Goal: Transaction & Acquisition: Purchase product/service

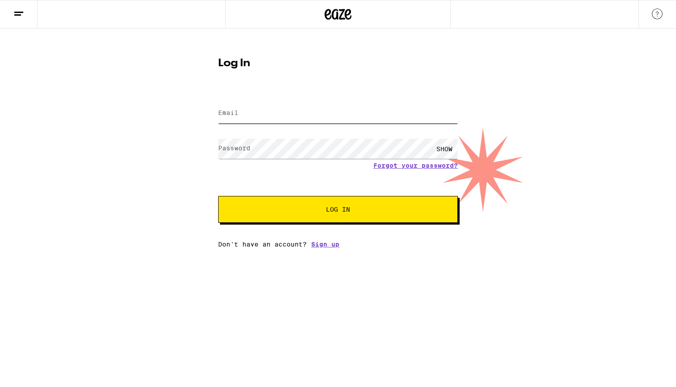
type input "[EMAIL_ADDRESS][DOMAIN_NAME]"
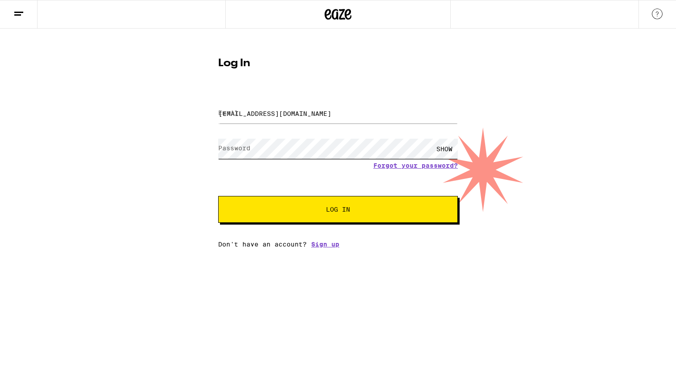
click at [338, 210] on button "Log In" at bounding box center [338, 209] width 240 height 27
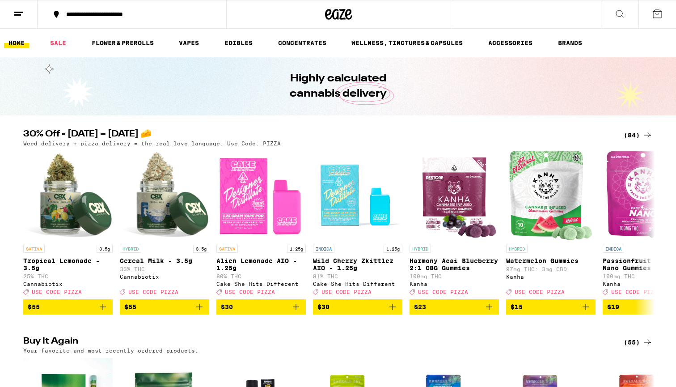
click at [647, 135] on icon at bounding box center [647, 135] width 11 height 11
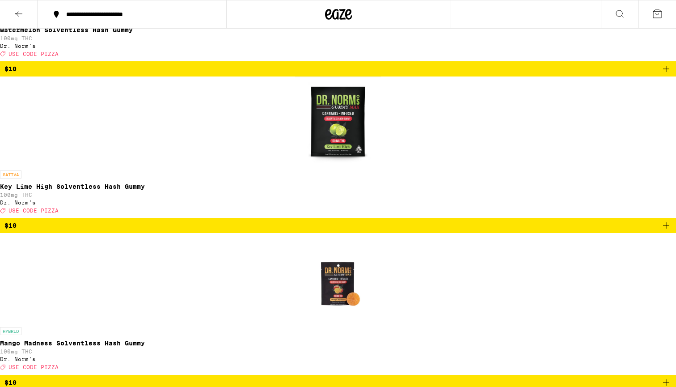
scroll to position [1487, 0]
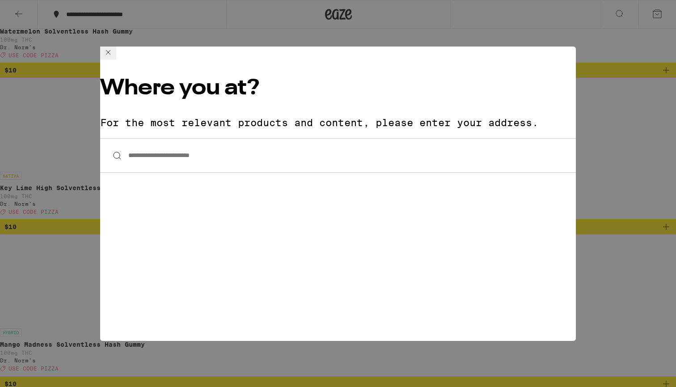
click at [114, 58] on icon at bounding box center [108, 52] width 11 height 11
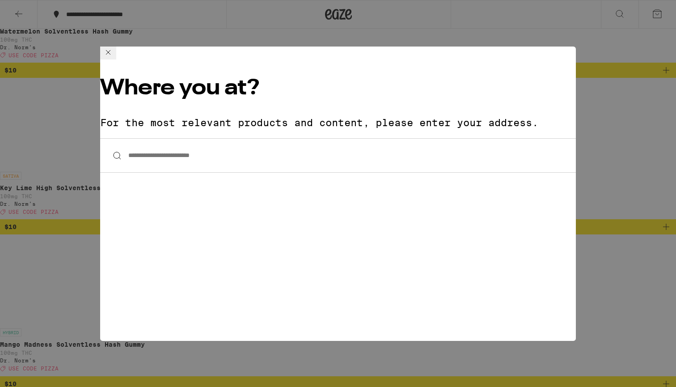
click at [447, 138] on input "**********" at bounding box center [338, 155] width 476 height 34
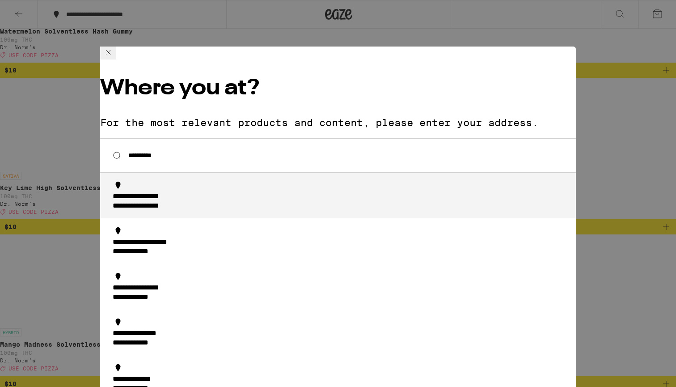
click at [191, 202] on div "**********" at bounding box center [152, 206] width 79 height 9
type input "**********"
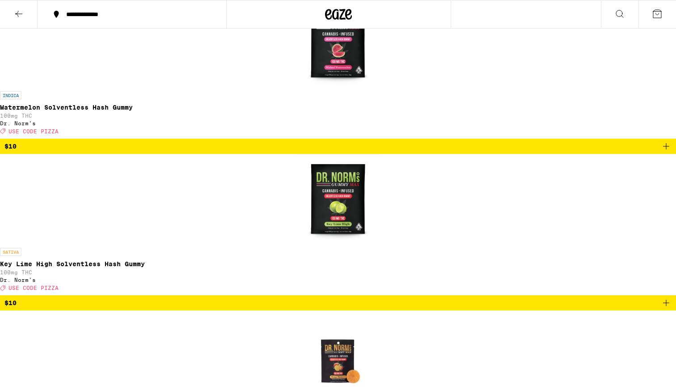
scroll to position [1716, 0]
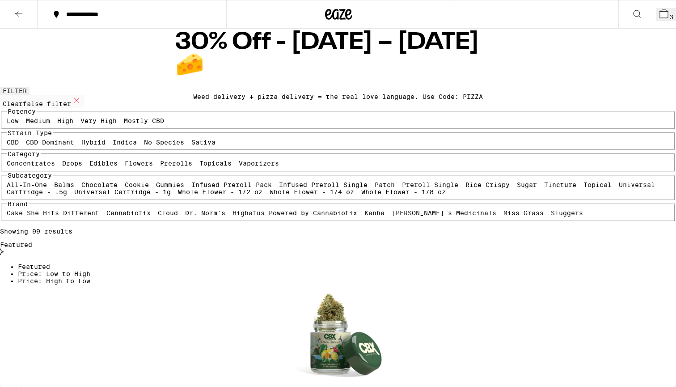
scroll to position [0, 0]
click at [658, 9] on icon at bounding box center [663, 13] width 11 height 11
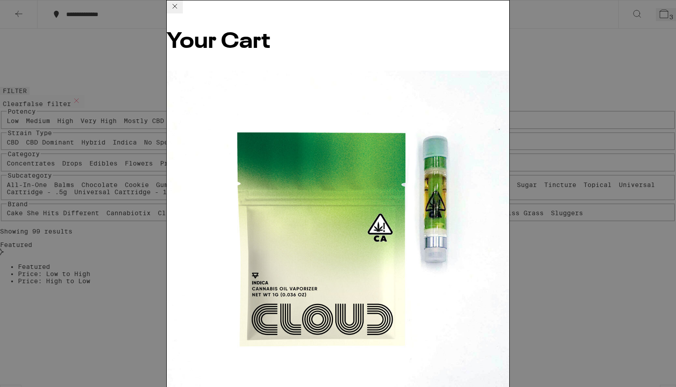
click at [180, 12] on icon at bounding box center [174, 6] width 11 height 11
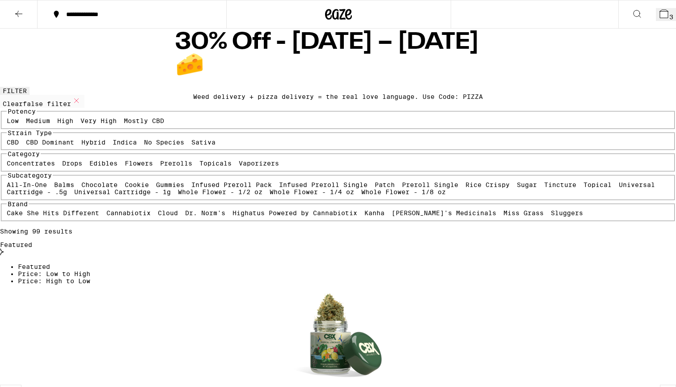
click at [665, 9] on button "3" at bounding box center [666, 14] width 20 height 13
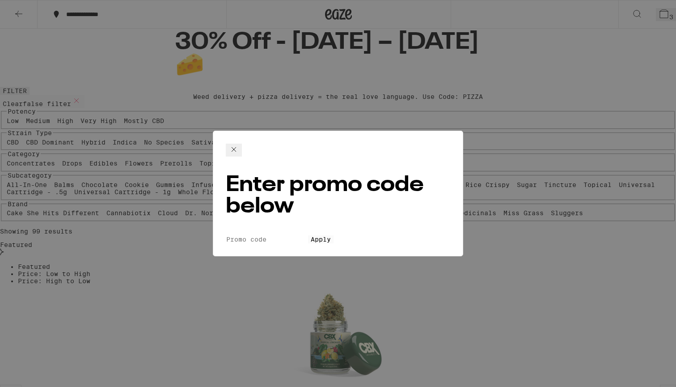
click at [278, 235] on input "Promo Code" at bounding box center [267, 239] width 82 height 8
type input "pizza"
click at [333, 235] on button "Apply" at bounding box center [320, 239] width 25 height 8
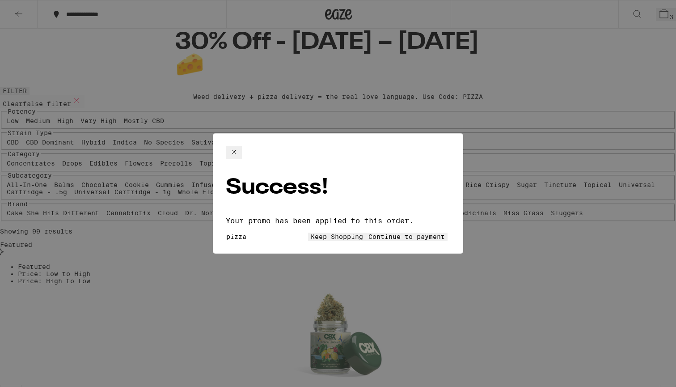
click at [239, 157] on icon at bounding box center [233, 152] width 11 height 11
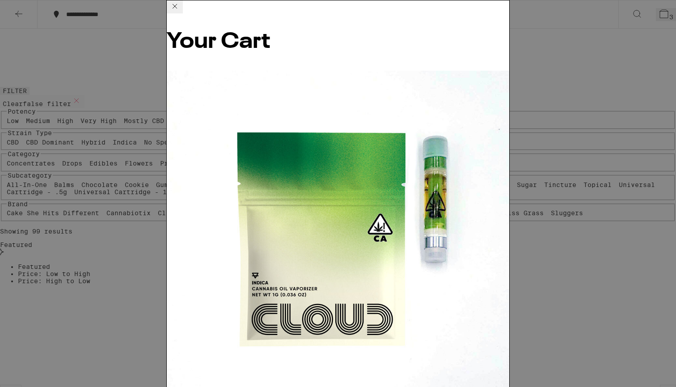
scroll to position [54, 0]
click at [553, 245] on div "Your Cart Granddaddy Purple - 1g Cloud $22 1 [PERSON_NAME] - 1g Cloud $22 1 Man…" at bounding box center [338, 193] width 676 height 387
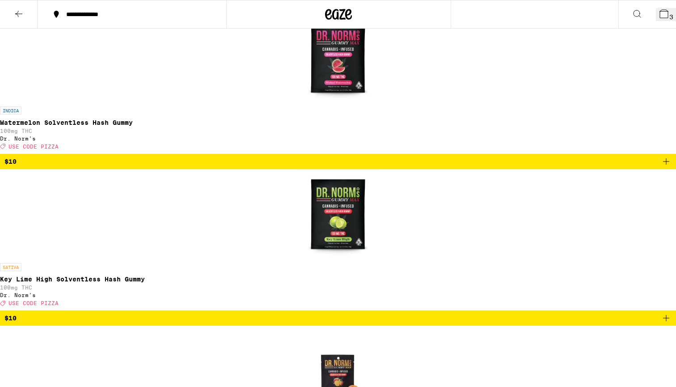
scroll to position [1691, 0]
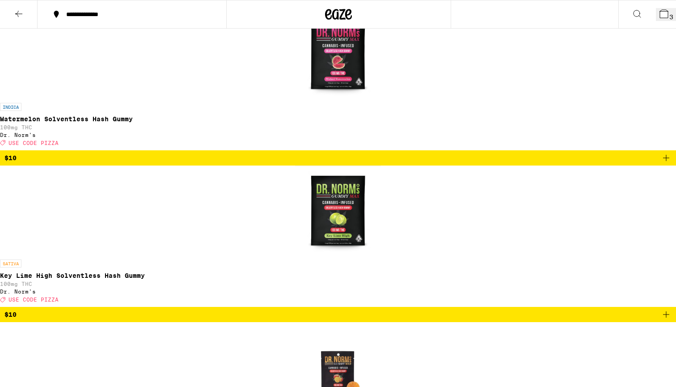
click at [660, 16] on icon at bounding box center [664, 14] width 8 height 8
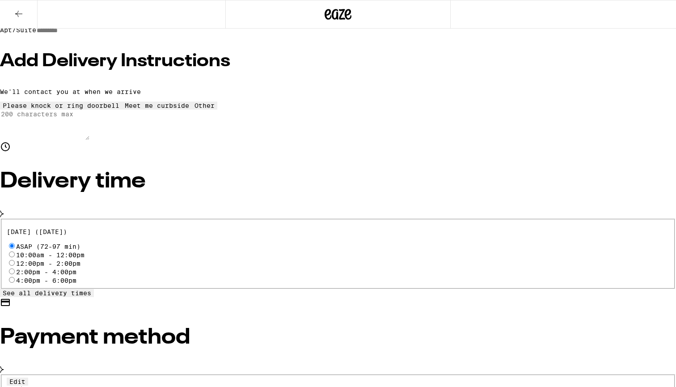
scroll to position [181, 0]
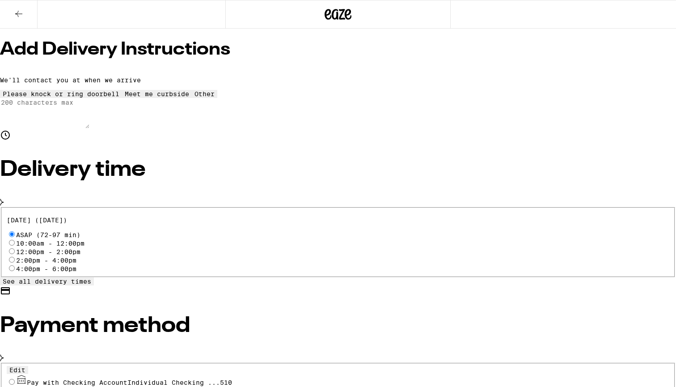
click at [213, 379] on span "Pay with Checking Account Individual Checking ...510" at bounding box center [129, 382] width 205 height 7
click at [15, 379] on input "Pay with Checking Account Individual Checking ...510" at bounding box center [12, 382] width 6 height 6
radio input "true"
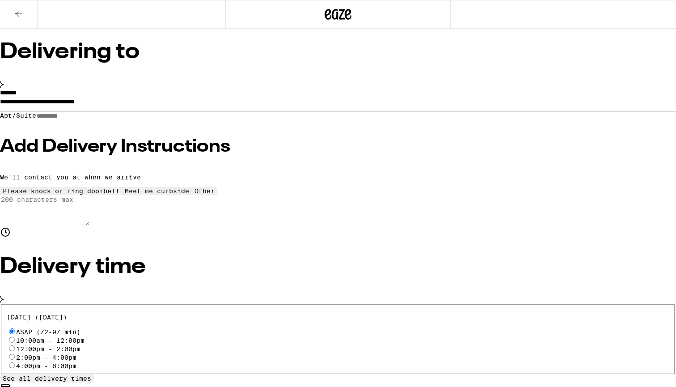
scroll to position [78, 0]
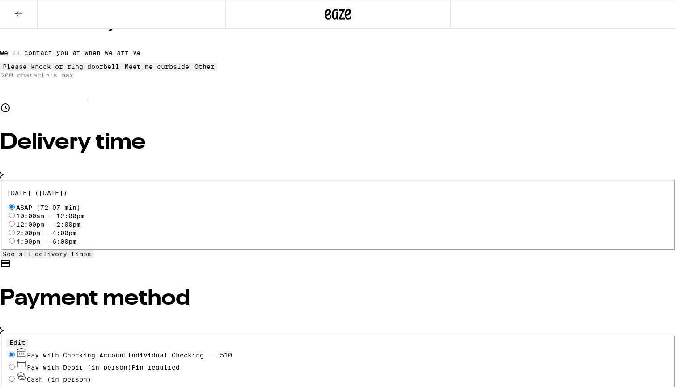
scroll to position [212, 0]
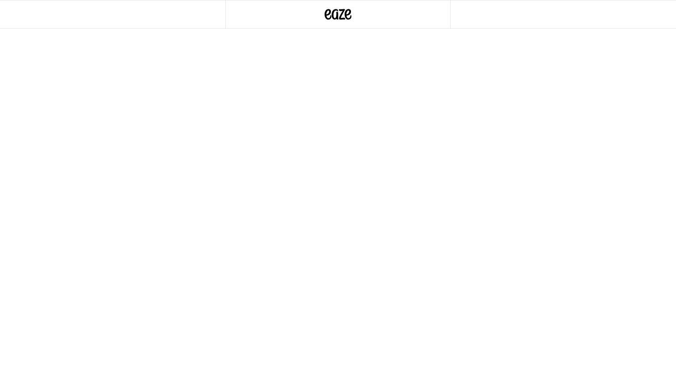
scroll to position [51, 0]
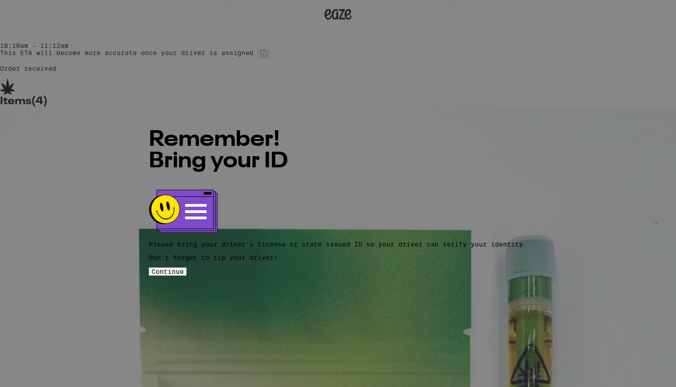
click at [337, 240] on p "Please bring your driver's license or state issued ID so your driver can verify…" at bounding box center [338, 243] width 378 height 7
click at [333, 240] on p "Please bring your driver's license or state issued ID so your driver can verify…" at bounding box center [338, 243] width 378 height 7
click at [364, 240] on p "Please bring your driver's license or state issued ID so your driver can verify…" at bounding box center [338, 243] width 378 height 7
click at [360, 240] on p "Please bring your driver's license or state issued ID so your driver can verify…" at bounding box center [338, 243] width 378 height 7
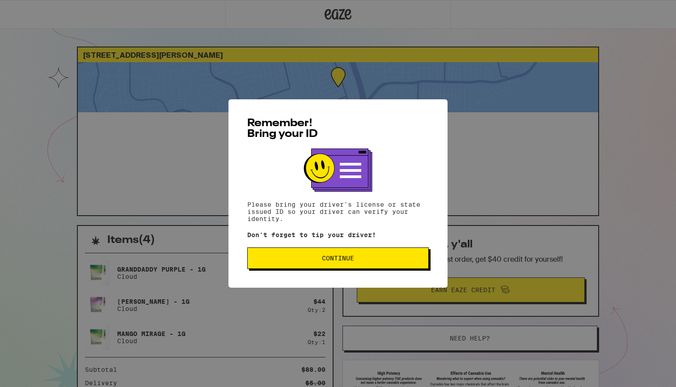
scroll to position [51, 0]
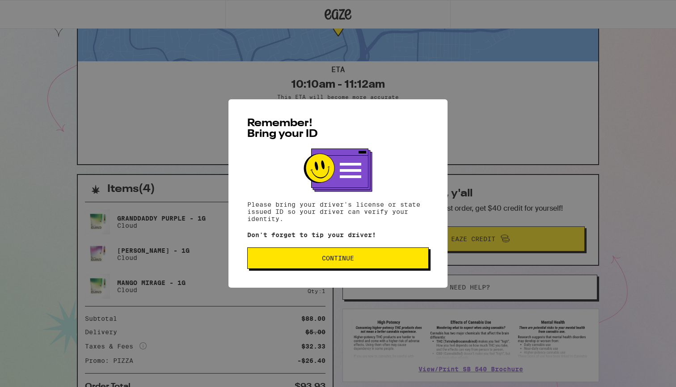
click at [378, 268] on button "Continue" at bounding box center [337, 257] width 181 height 21
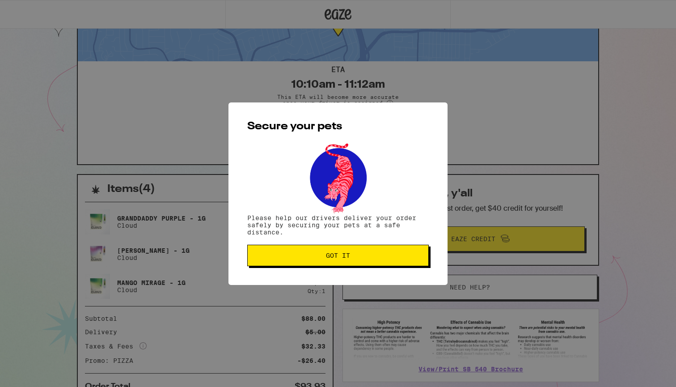
click at [285, 272] on div "Secure your pets Please help our drivers deliver your order safely by securing …" at bounding box center [337, 193] width 219 height 182
click at [281, 263] on button "Got it" at bounding box center [337, 255] width 181 height 21
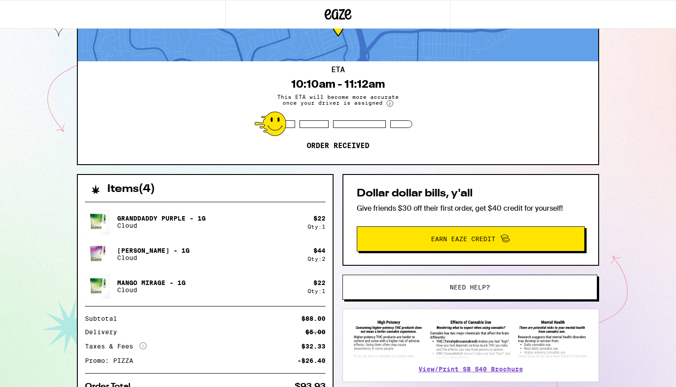
scroll to position [0, 0]
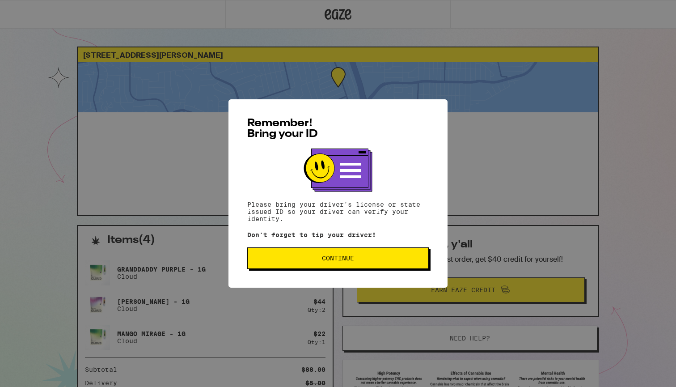
click at [338, 252] on button "Continue" at bounding box center [337, 257] width 181 height 21
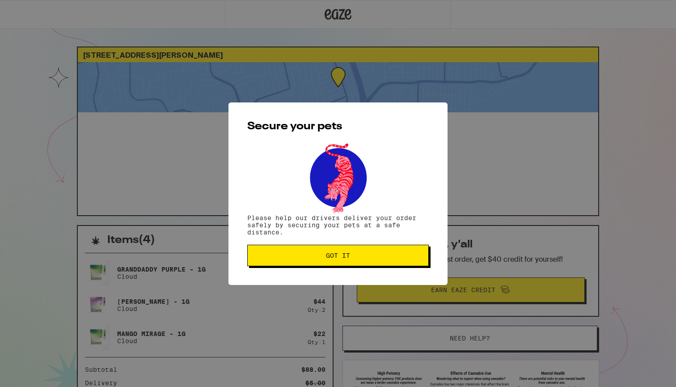
click at [338, 252] on button "Got it" at bounding box center [337, 255] width 181 height 21
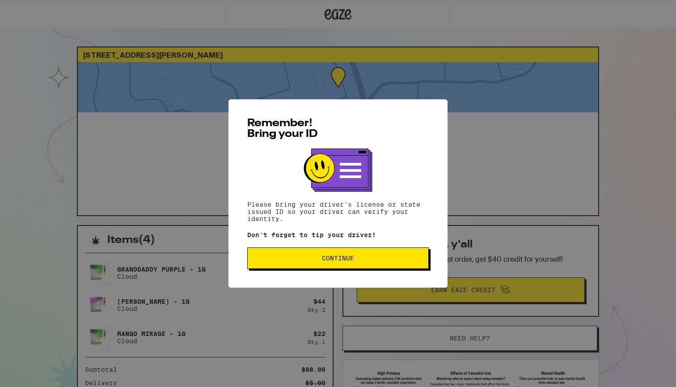
click at [310, 260] on span "Continue" at bounding box center [338, 258] width 166 height 6
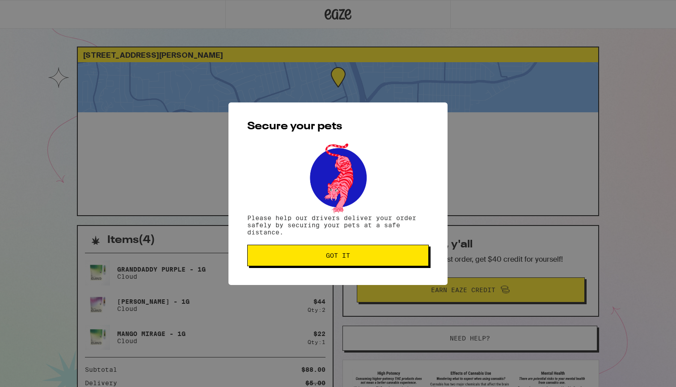
click at [310, 260] on button "Got it" at bounding box center [337, 255] width 181 height 21
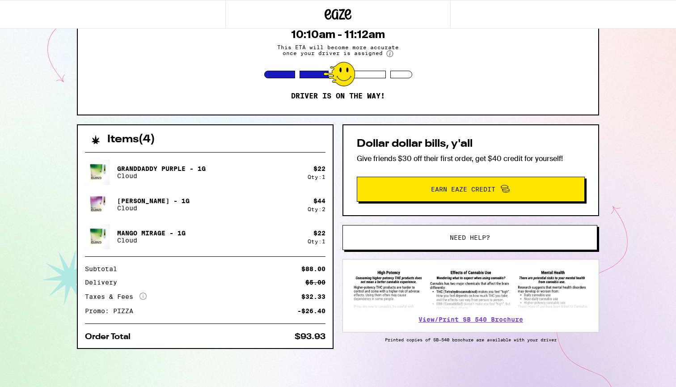
scroll to position [102, 0]
